Goal: Communication & Community: Answer question/provide support

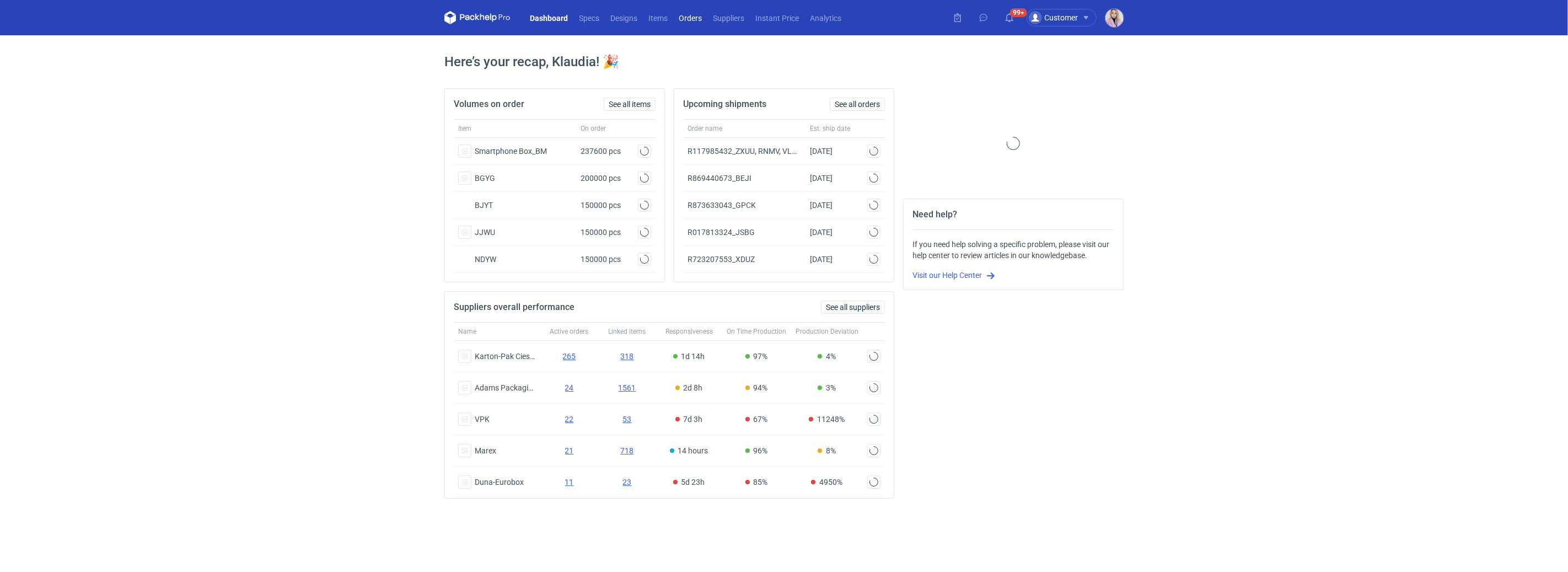
click at [693, 15] on link "Orders" at bounding box center [690, 18] width 34 height 13
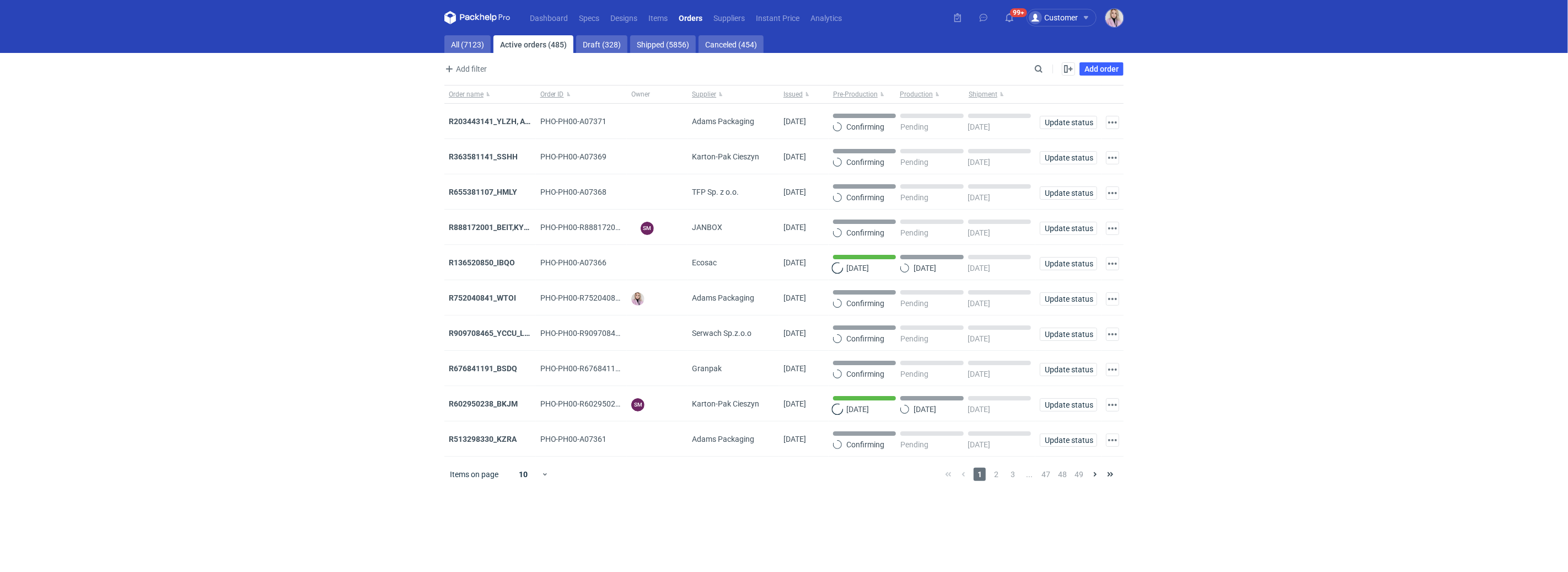
click at [477, 57] on main "All (7123) Active orders (485) Draft (328) Shipped (5856) Canceled (454) Add fi…" at bounding box center [784, 303] width 688 height 537
click at [477, 47] on link "All (7123)" at bounding box center [467, 44] width 46 height 18
click at [1027, 72] on div "Add filter Owner first name Owner last name Issued Supplier" at bounding box center [738, 69] width 587 height 13
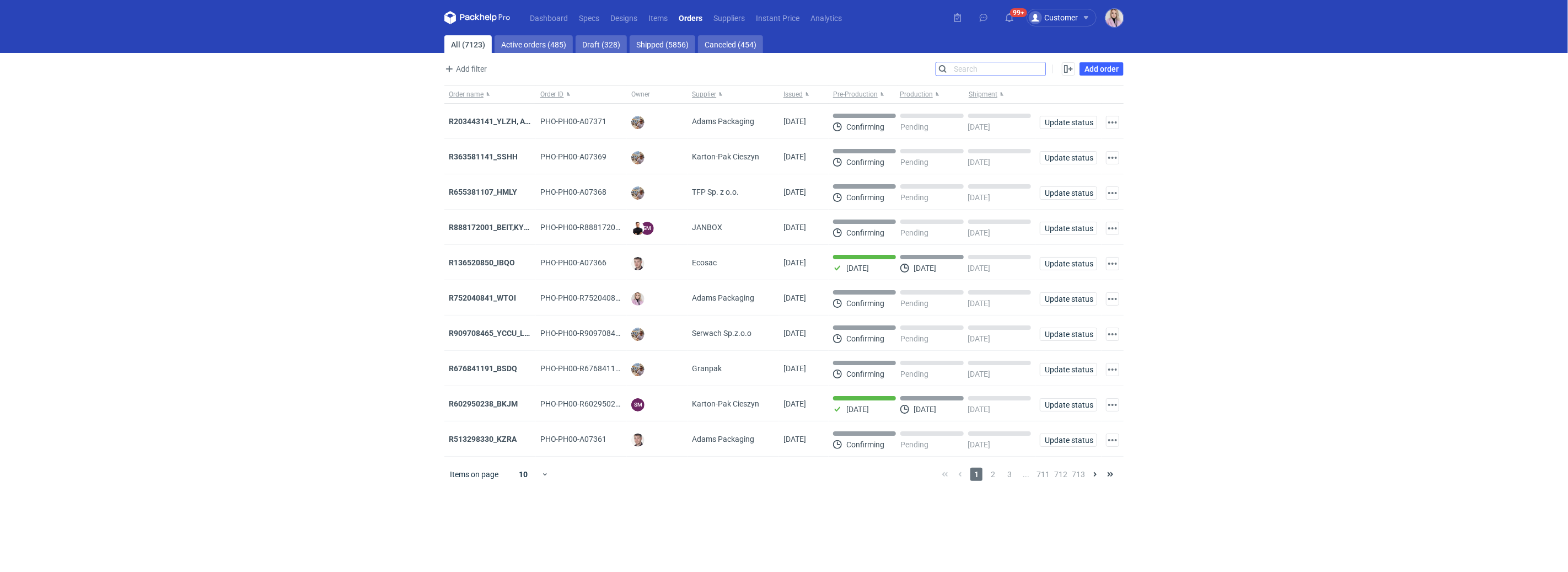
click at [1041, 68] on input "Search" at bounding box center [990, 69] width 109 height 13
paste input "WTOI"
type input "WTOI"
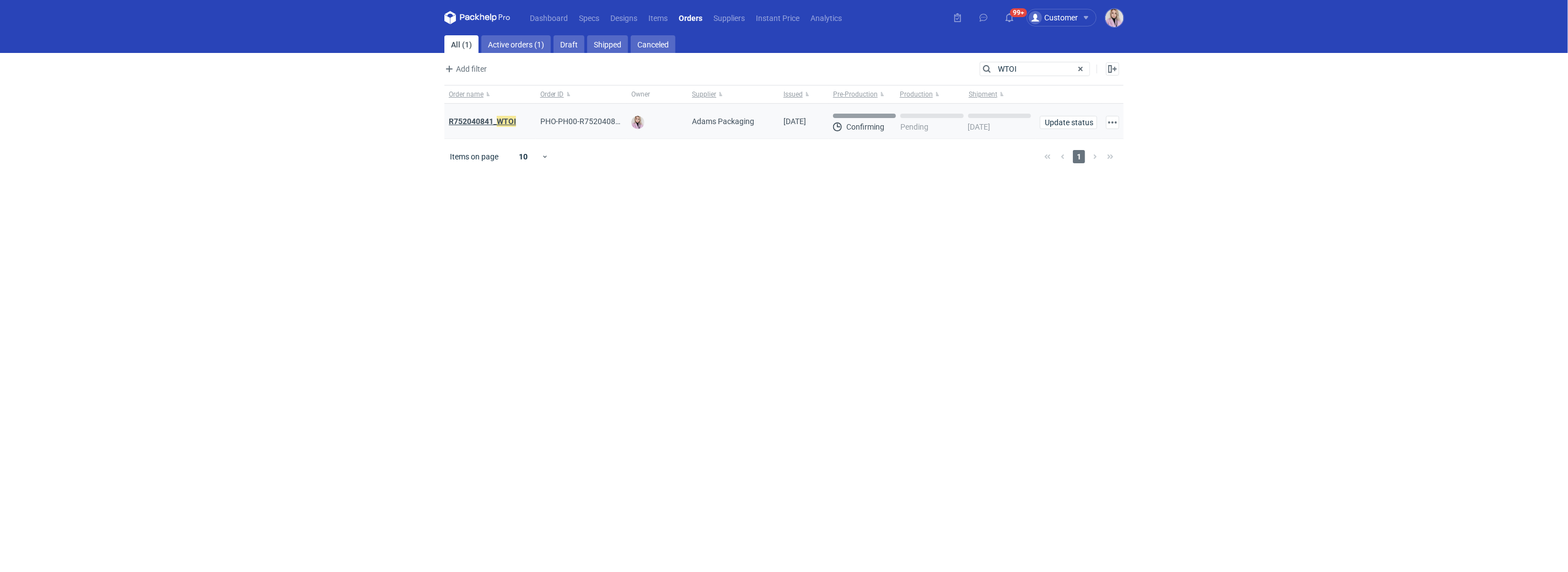
click at [509, 120] on em "WTOI" at bounding box center [506, 121] width 19 height 12
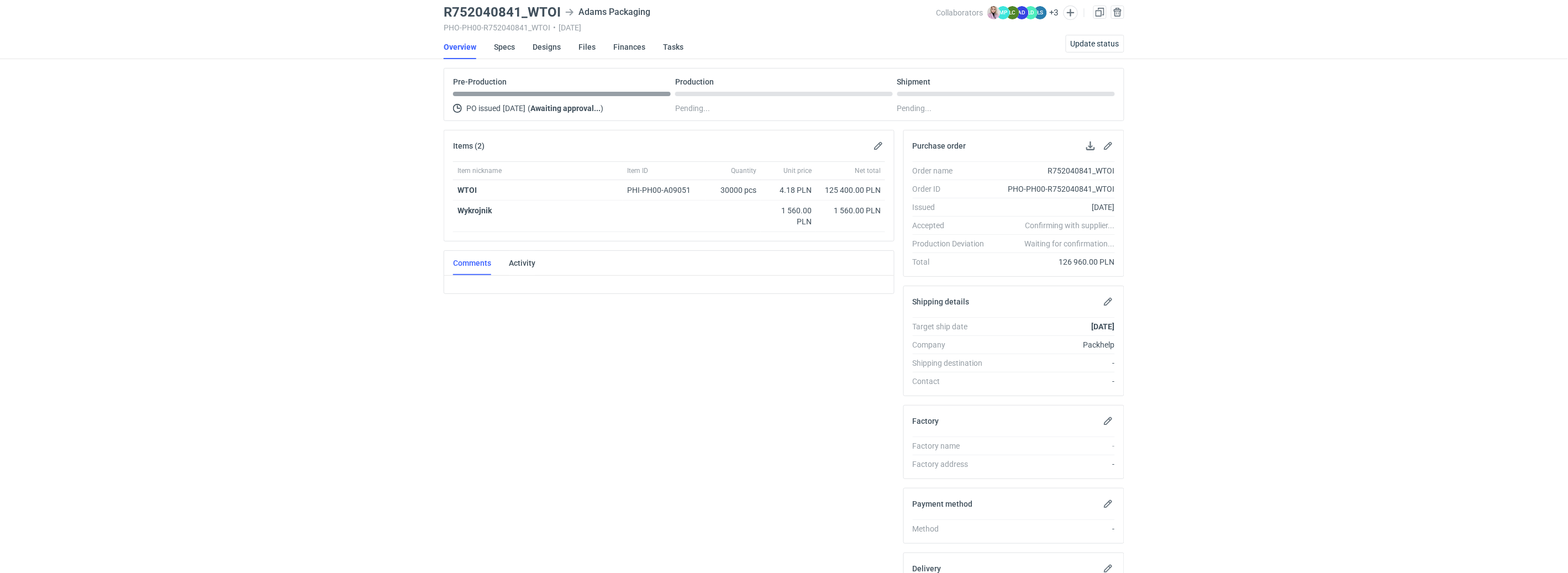
scroll to position [47, 0]
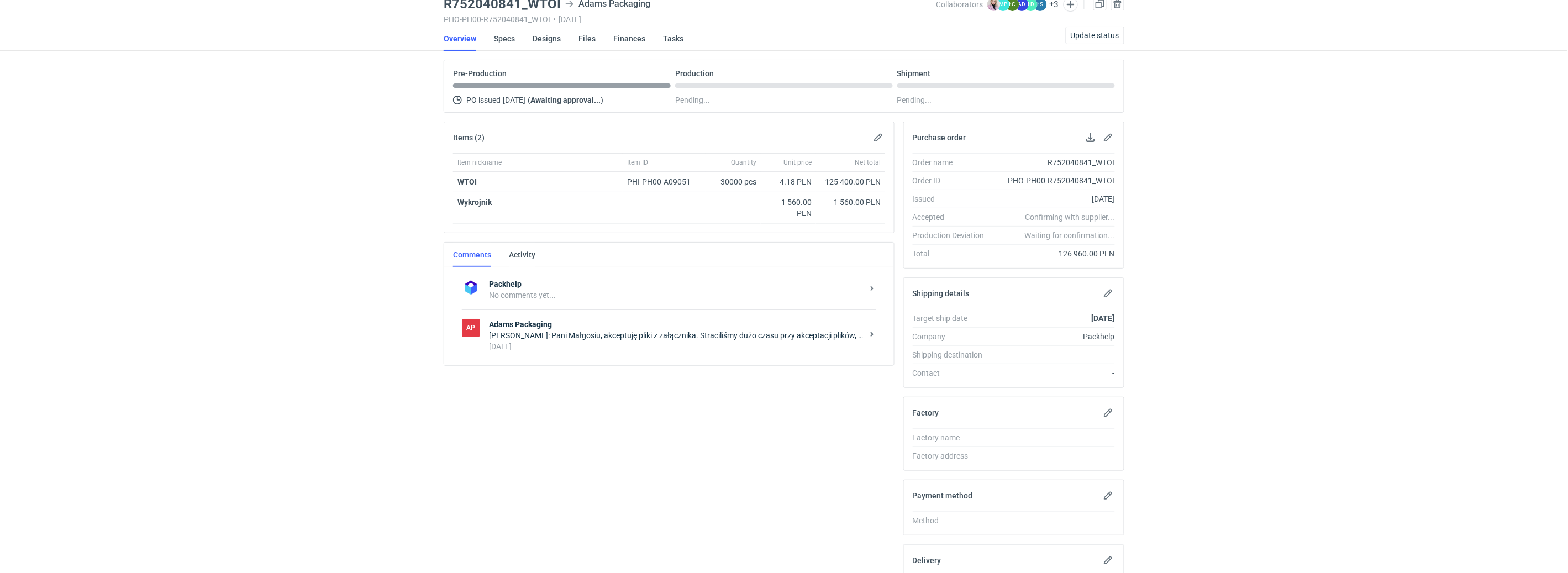
click at [566, 336] on div "[PERSON_NAME]: Pani Małgosiu, akceptuję pliki z załącznika. Straciliśmy dużo cz…" at bounding box center [676, 336] width 374 height 11
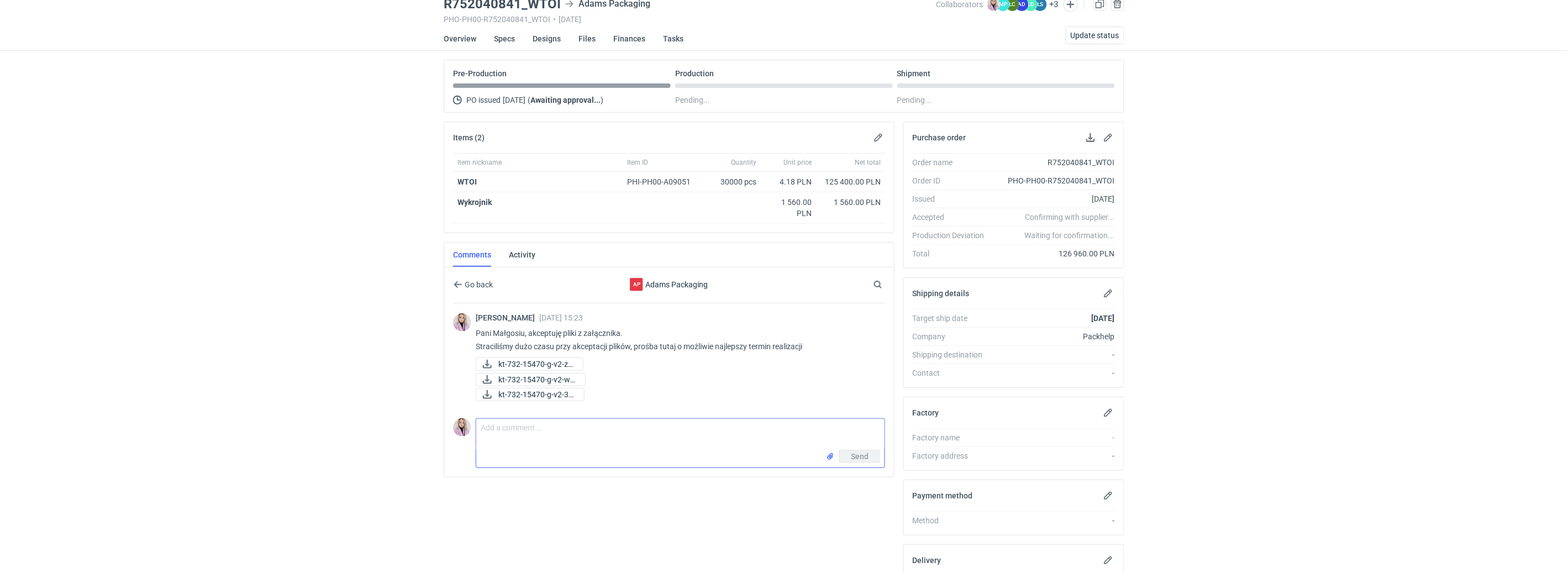
click at [539, 427] on textarea "Comment message" at bounding box center [680, 434] width 408 height 31
type textarea "[PERSON_NAME], prośba o potwierdzenie terminu w tym zamówieniu"
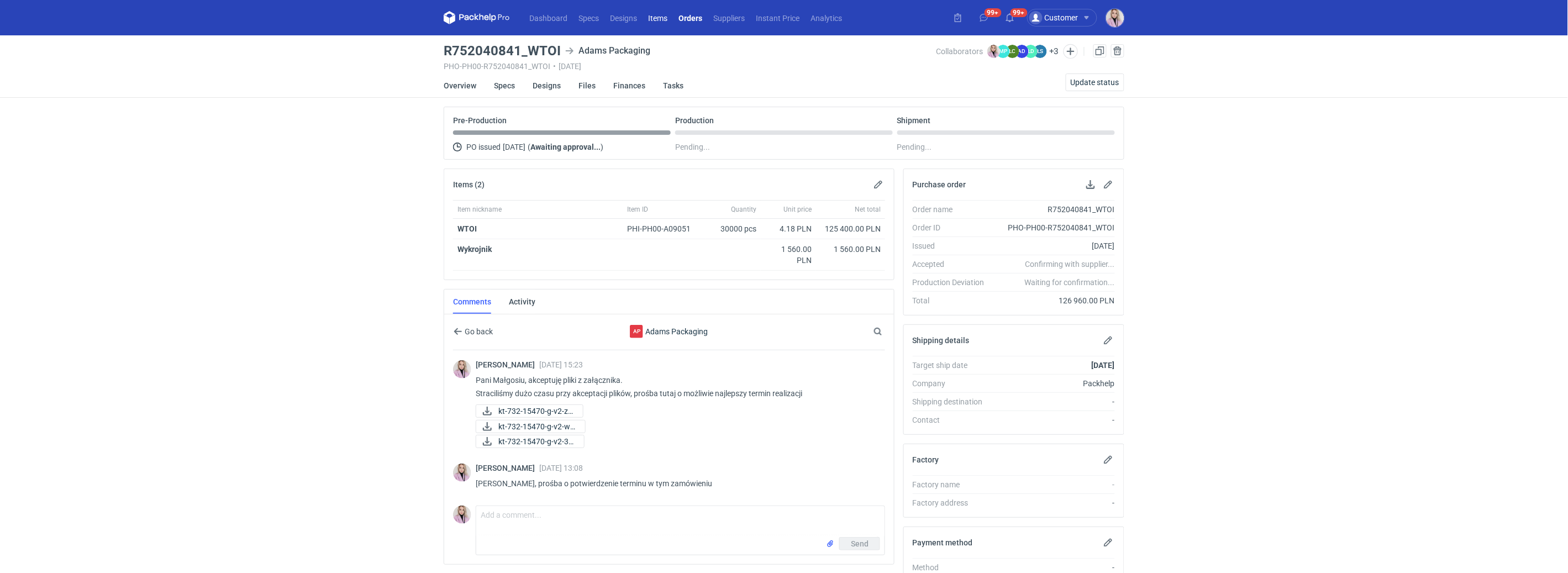
click at [651, 15] on link "Items" at bounding box center [657, 18] width 30 height 13
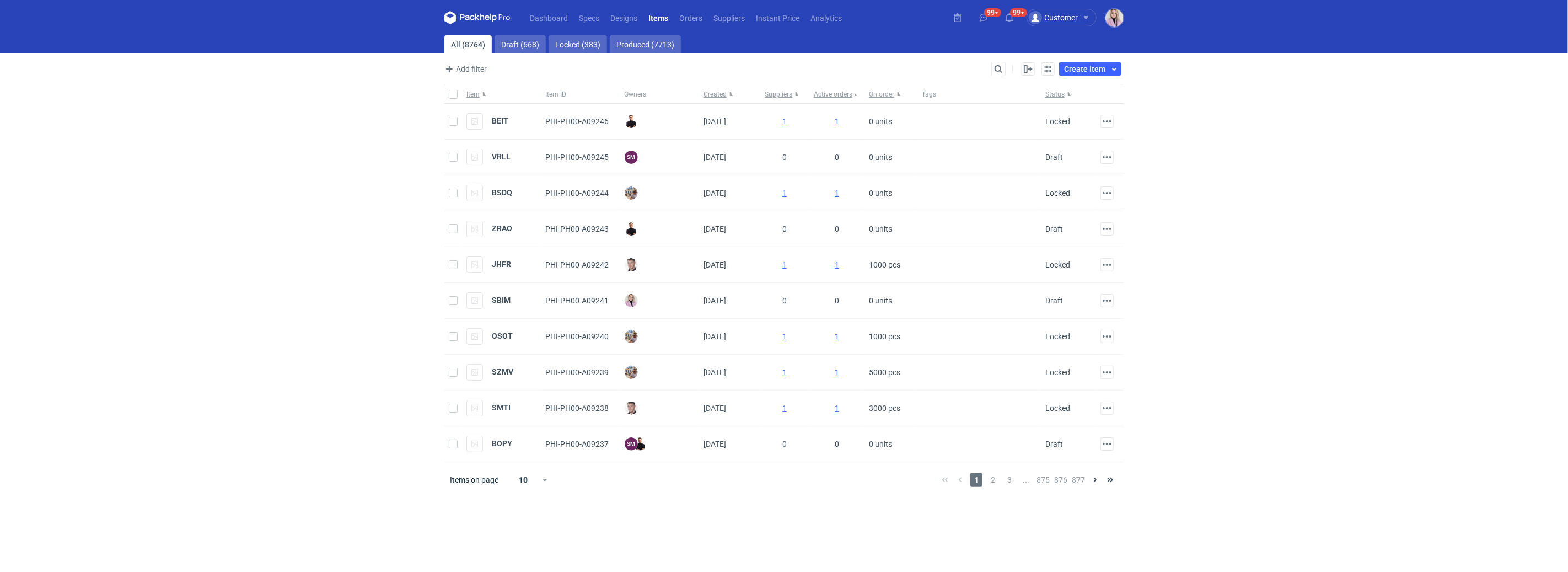
drag, startPoint x: 987, startPoint y: 66, endPoint x: 1002, endPoint y: 66, distance: 15.0
click at [987, 66] on div "Add filter Owner first name Owner last name Created" at bounding box center [718, 69] width 547 height 13
click at [1003, 66] on input "Search" at bounding box center [950, 69] width 109 height 13
paste input "CJBK"
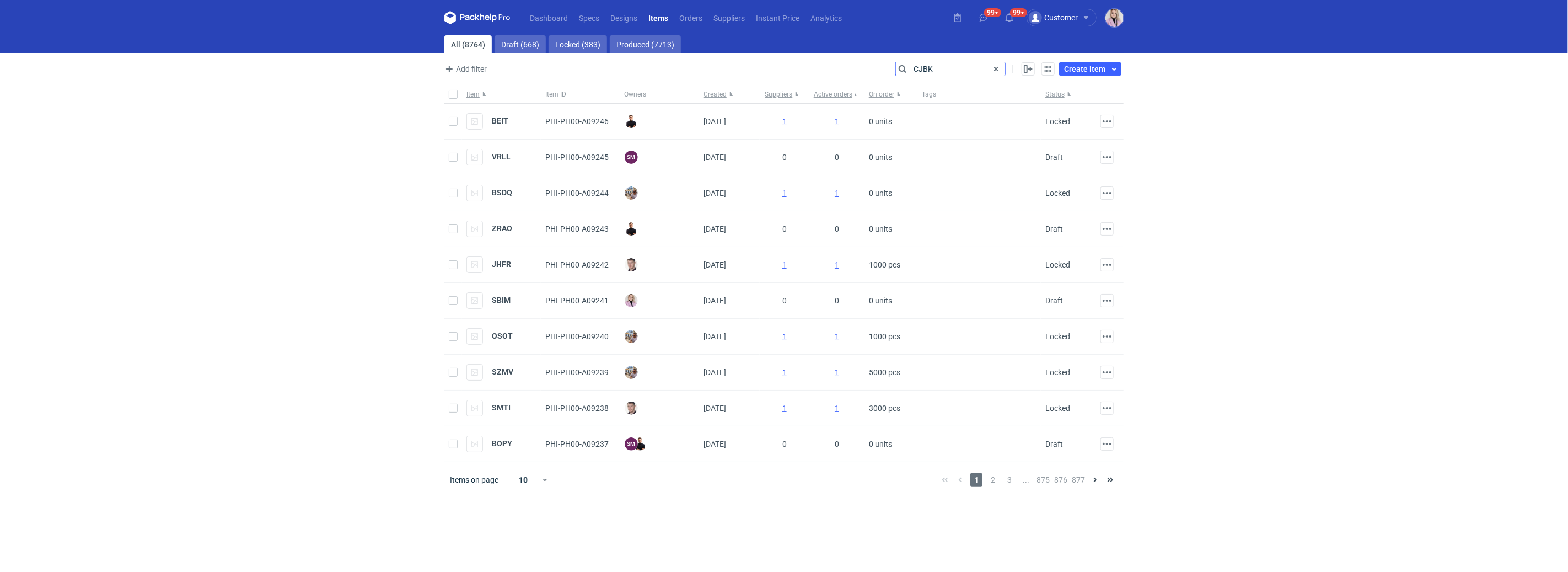
type input "CJBK"
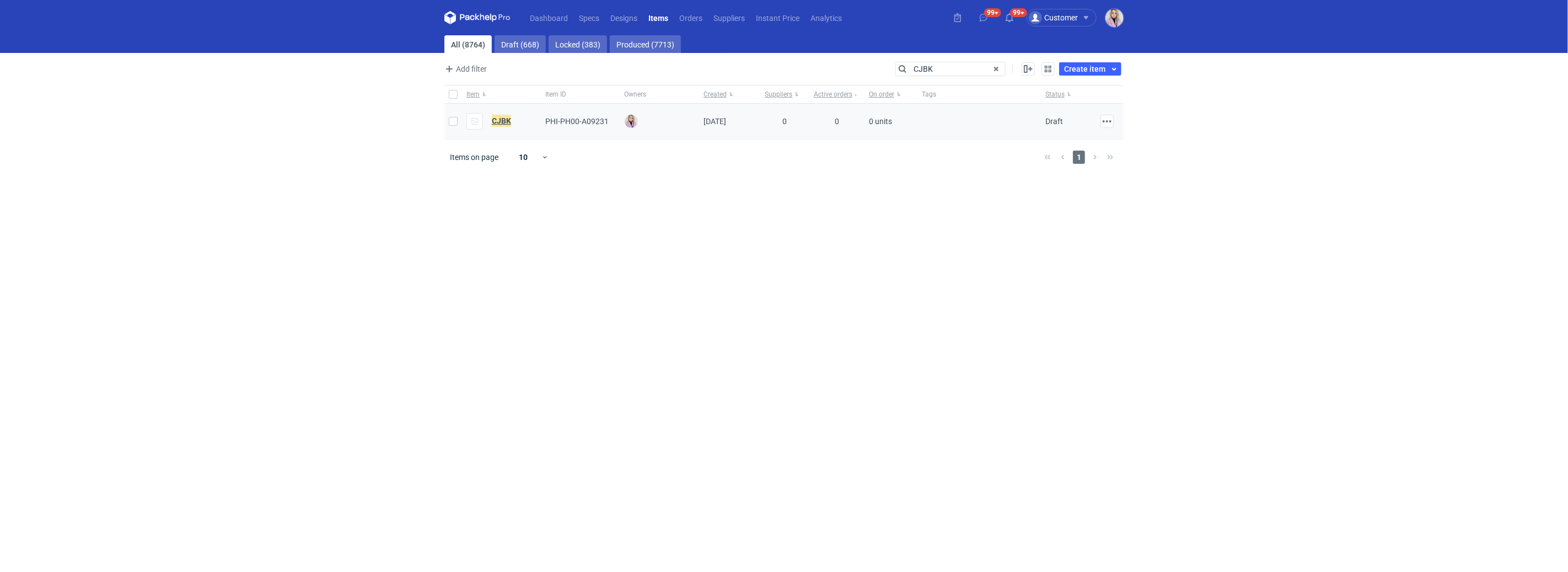
click at [503, 119] on em "CJBK" at bounding box center [502, 121] width 19 height 12
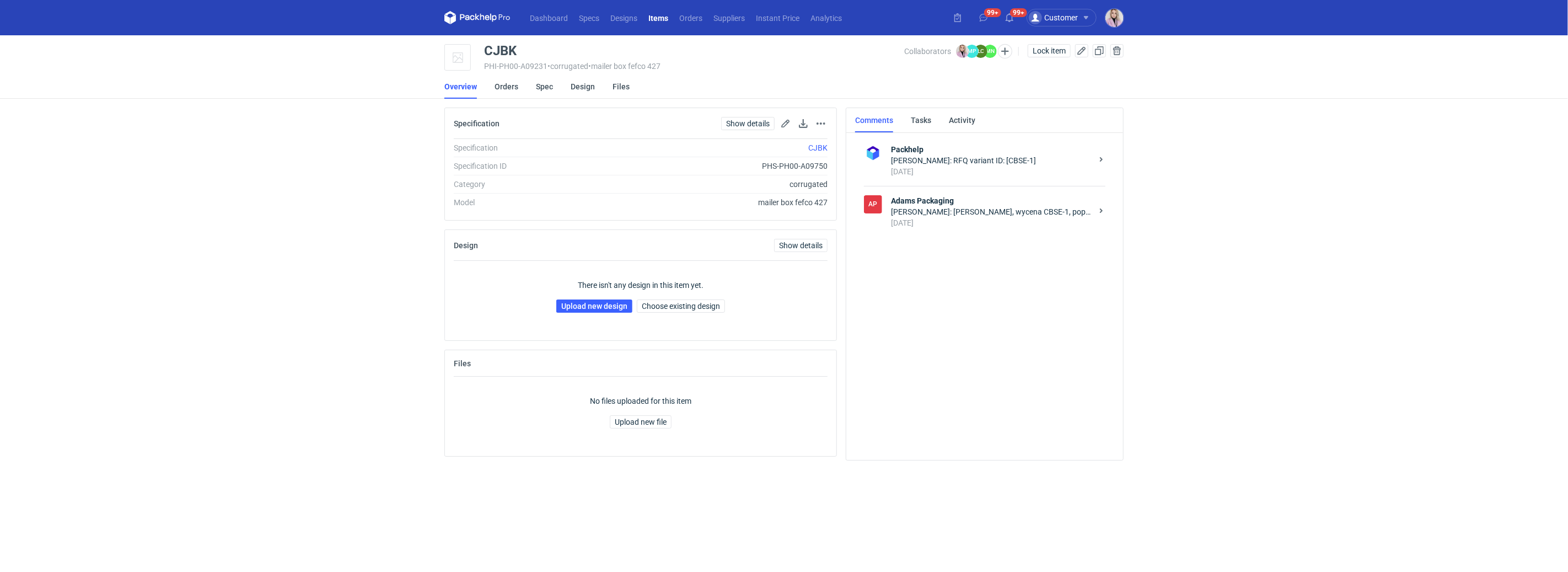
click at [1020, 210] on div "[PERSON_NAME]: [PERSON_NAME], wycena CBSE-1, poproszę siatkę" at bounding box center [992, 212] width 201 height 11
click at [968, 420] on textarea "Comment message" at bounding box center [996, 417] width 236 height 31
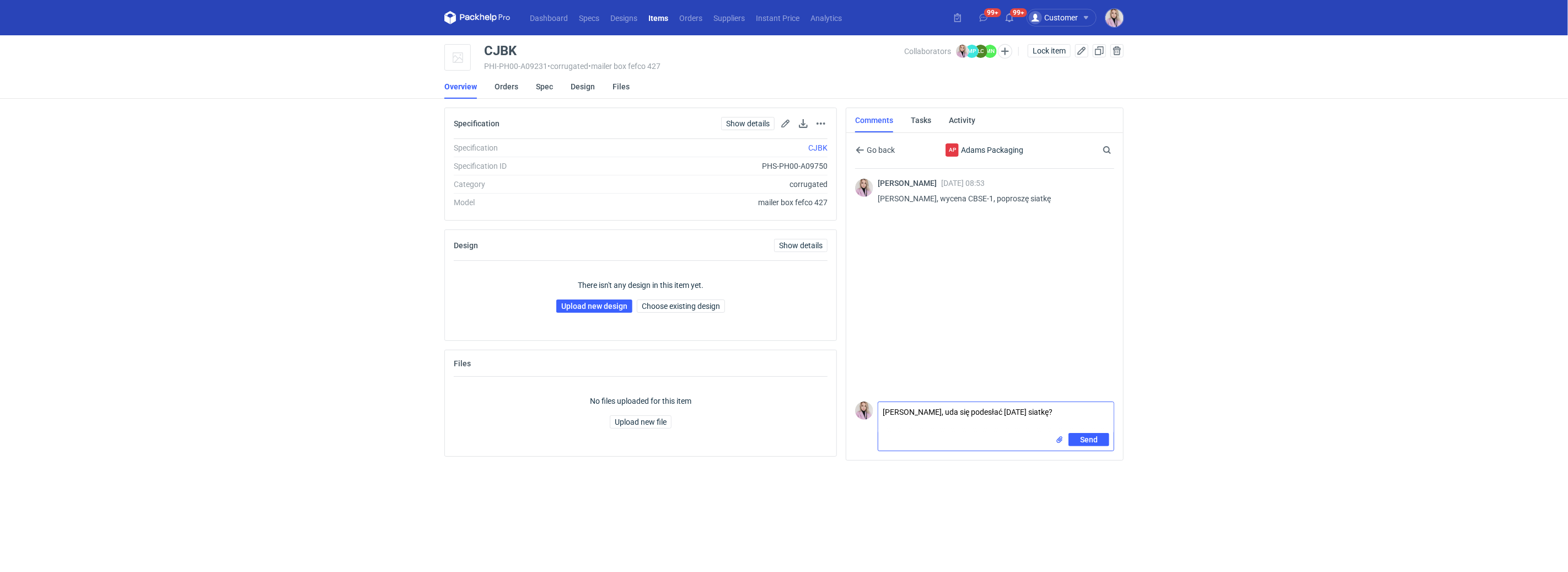
type textarea "[PERSON_NAME], uda się podesłać [DATE] siatkę?"
